Goal: Task Accomplishment & Management: Use online tool/utility

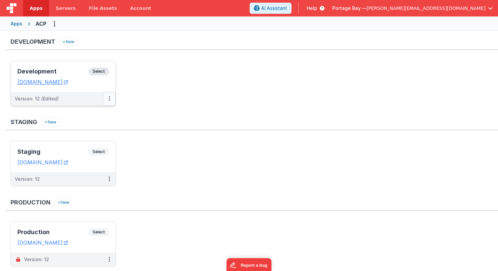
click at [110, 99] on button at bounding box center [109, 99] width 13 height 14
click at [92, 137] on link "Deploy..." at bounding box center [87, 137] width 58 height 12
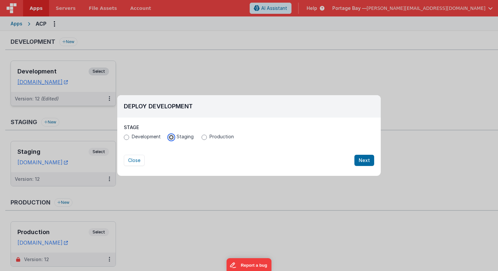
click at [172, 138] on input "Staging" at bounding box center [171, 137] width 5 height 5
radio input "true"
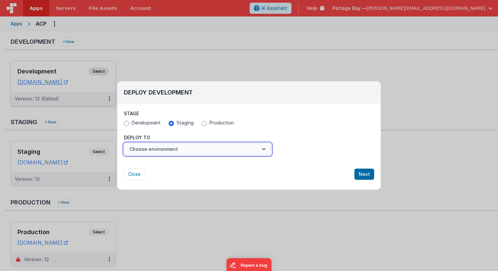
click at [174, 146] on button "Choose environment" at bounding box center [198, 149] width 148 height 13
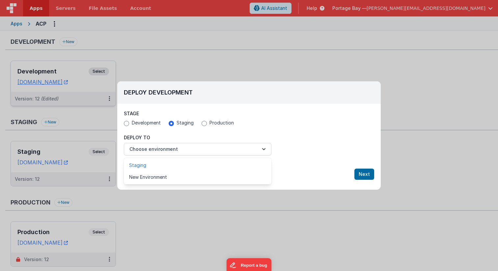
click at [174, 165] on link "Staging" at bounding box center [198, 165] width 148 height 12
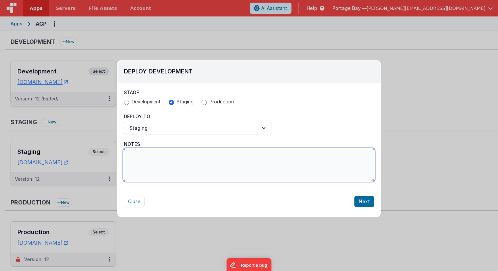
click at [197, 162] on textarea "Notes" at bounding box center [249, 165] width 250 height 32
click at [144, 155] on textarea "Winter Registration Updates 2026" at bounding box center [249, 165] width 250 height 32
drag, startPoint x: 225, startPoint y: 154, endPoint x: 202, endPoint y: 154, distance: 23.1
click at [202, 154] on textarea "Winter 2026 Registration Updates 2026" at bounding box center [249, 165] width 250 height 32
type textarea "Winter 2026 Registration Updates"
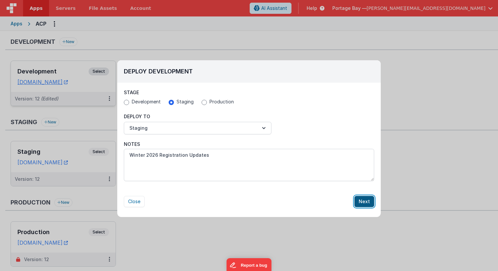
click at [370, 202] on button "Next" at bounding box center [364, 201] width 20 height 11
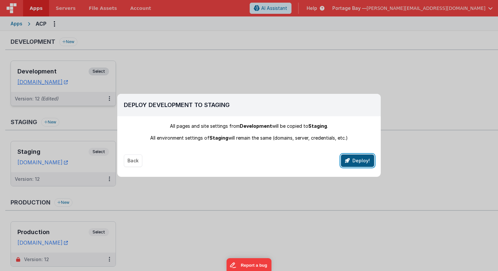
click at [362, 159] on button "Deploy!" at bounding box center [357, 160] width 33 height 13
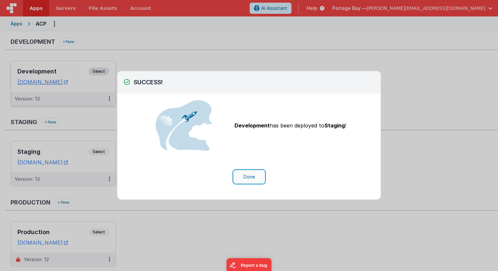
click at [251, 177] on button "Done" at bounding box center [249, 177] width 31 height 13
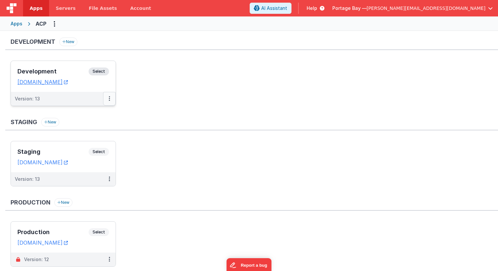
click at [109, 99] on icon at bounding box center [109, 98] width 1 height 0
click at [89, 124] on link "Deploy..." at bounding box center [87, 126] width 58 height 12
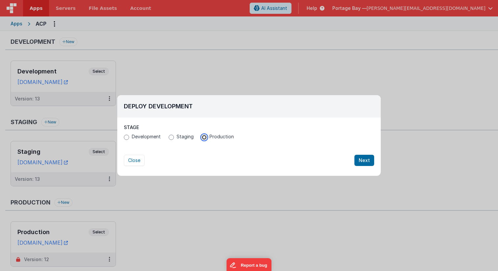
click at [203, 136] on input "Production" at bounding box center [204, 137] width 5 height 5
radio input "true"
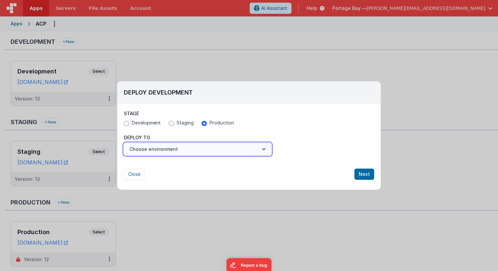
click at [187, 148] on button "Choose environment" at bounding box center [198, 149] width 148 height 13
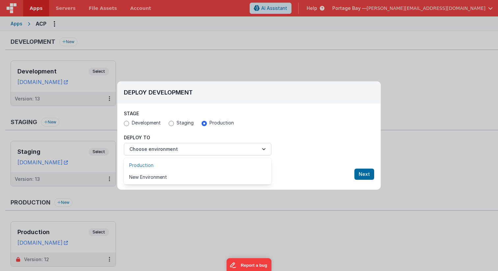
click at [177, 165] on link "Production" at bounding box center [198, 165] width 148 height 12
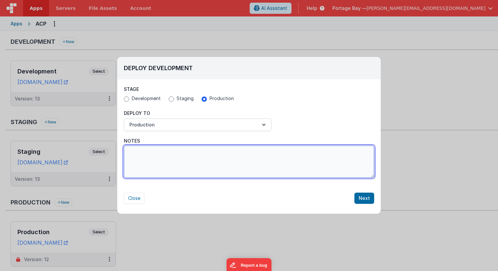
click at [181, 159] on textarea "Notes" at bounding box center [249, 162] width 250 height 32
type textarea "Winter 2026 Registration Updates"
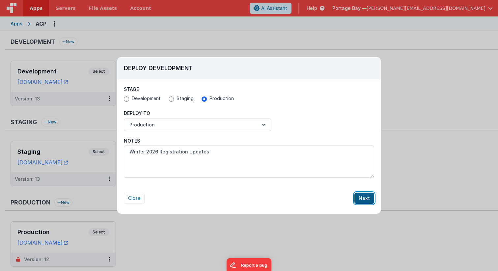
click at [363, 197] on button "Next" at bounding box center [364, 198] width 20 height 11
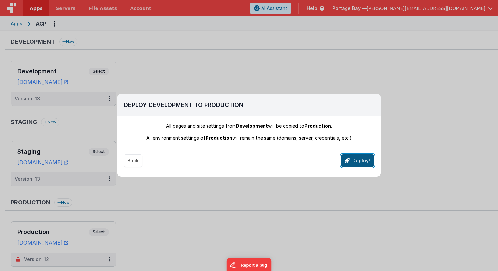
click at [359, 160] on button "Deploy!" at bounding box center [357, 160] width 33 height 13
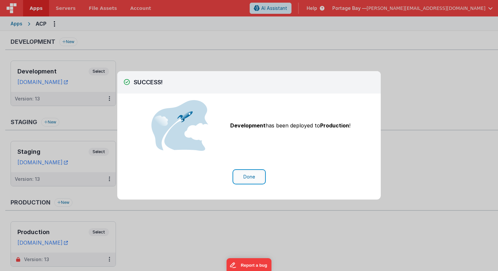
click at [246, 175] on button "Done" at bounding box center [249, 177] width 31 height 13
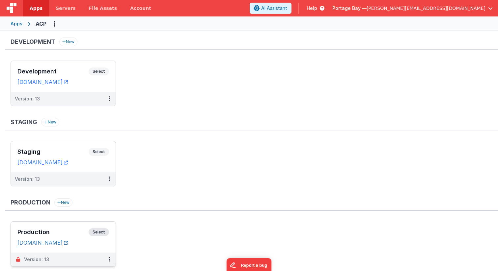
click at [35, 245] on link "[DOMAIN_NAME]" at bounding box center [42, 242] width 50 height 7
click at [33, 6] on span "Apps" at bounding box center [36, 8] width 13 height 7
